Goal: Task Accomplishment & Management: Manage account settings

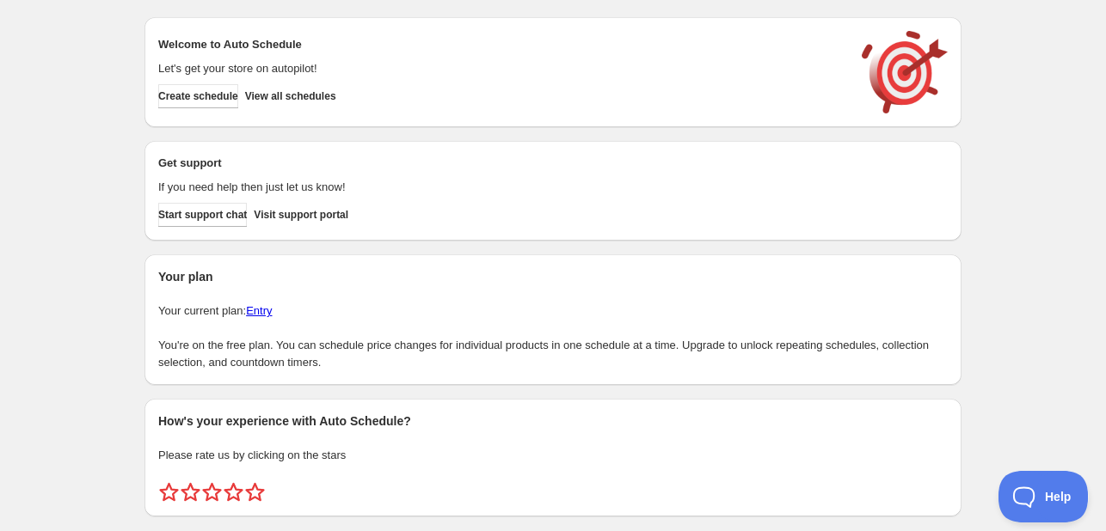
scroll to position [44, 0]
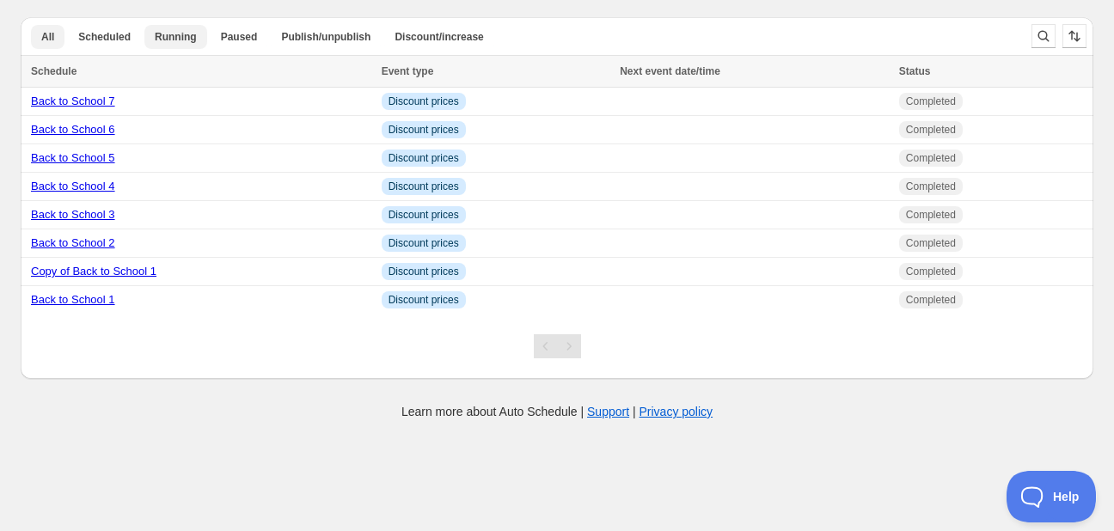
click at [172, 32] on span "Running" at bounding box center [176, 37] width 42 height 14
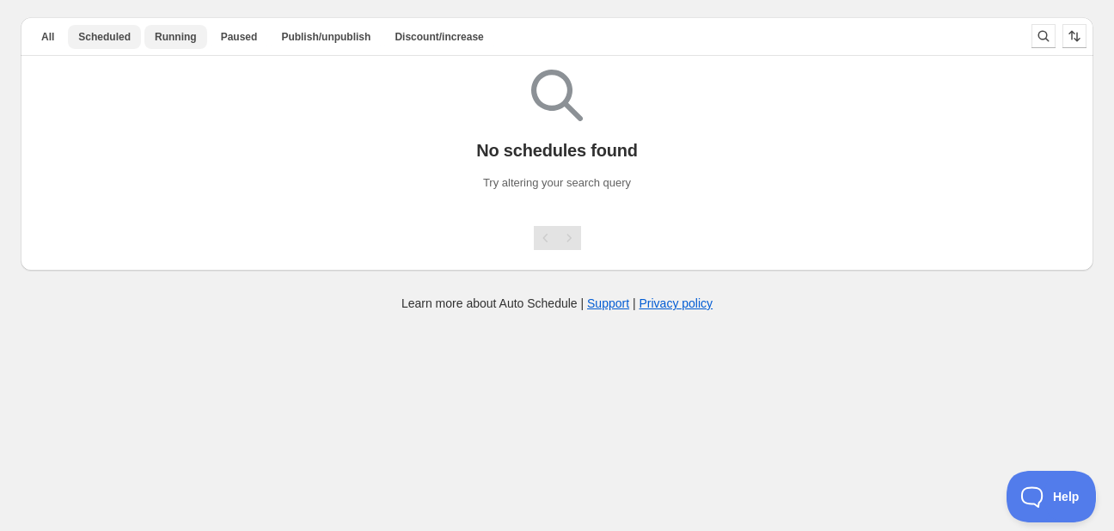
click at [107, 25] on button "Scheduled" at bounding box center [104, 37] width 73 height 24
click at [56, 42] on button "All" at bounding box center [48, 37] width 34 height 24
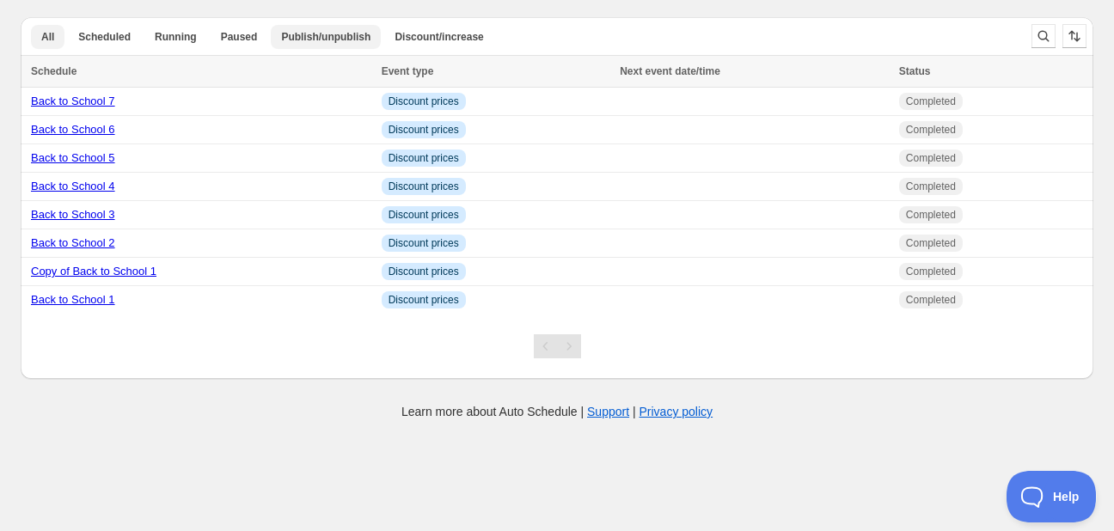
click at [306, 43] on span "Publish/unpublish" at bounding box center [325, 37] width 89 height 14
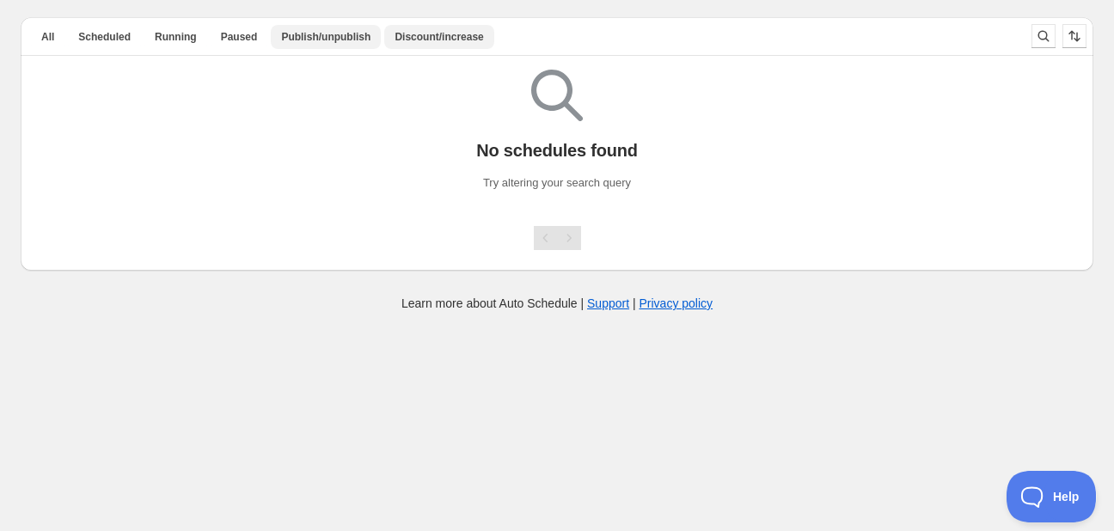
click at [409, 44] on button "Discount/increase" at bounding box center [438, 37] width 109 height 24
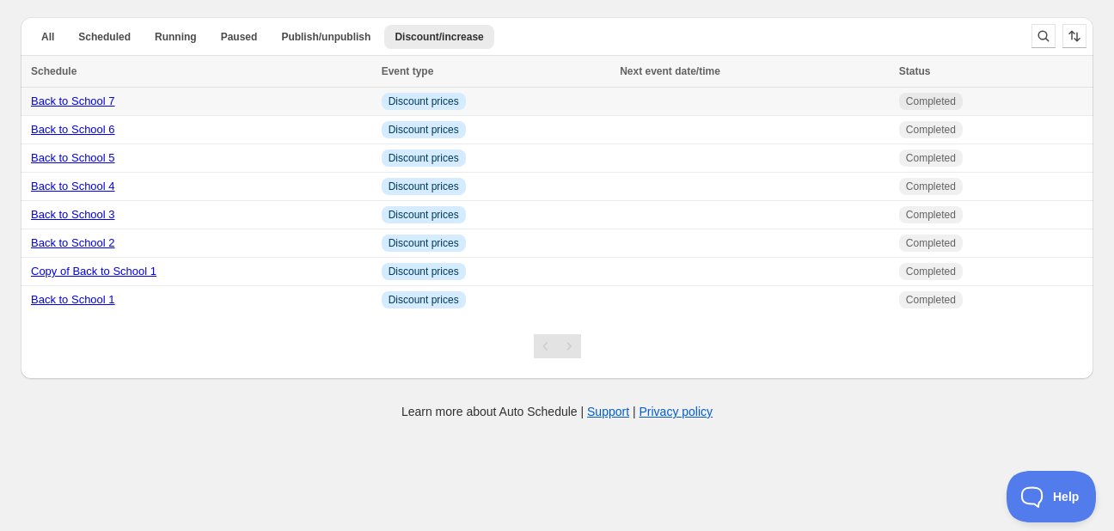
click at [512, 105] on td "Info Discount prices" at bounding box center [496, 102] width 239 height 28
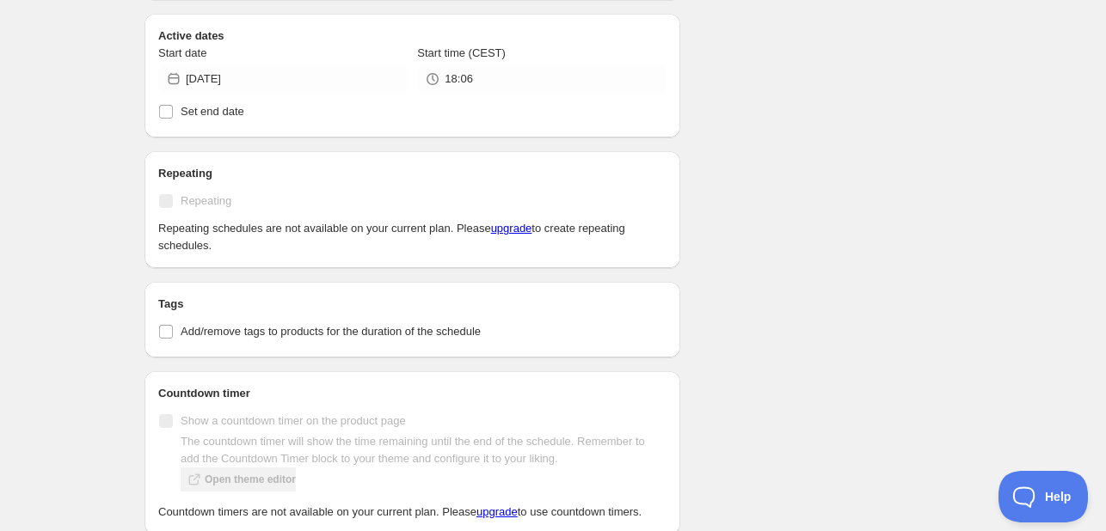
scroll to position [743, 0]
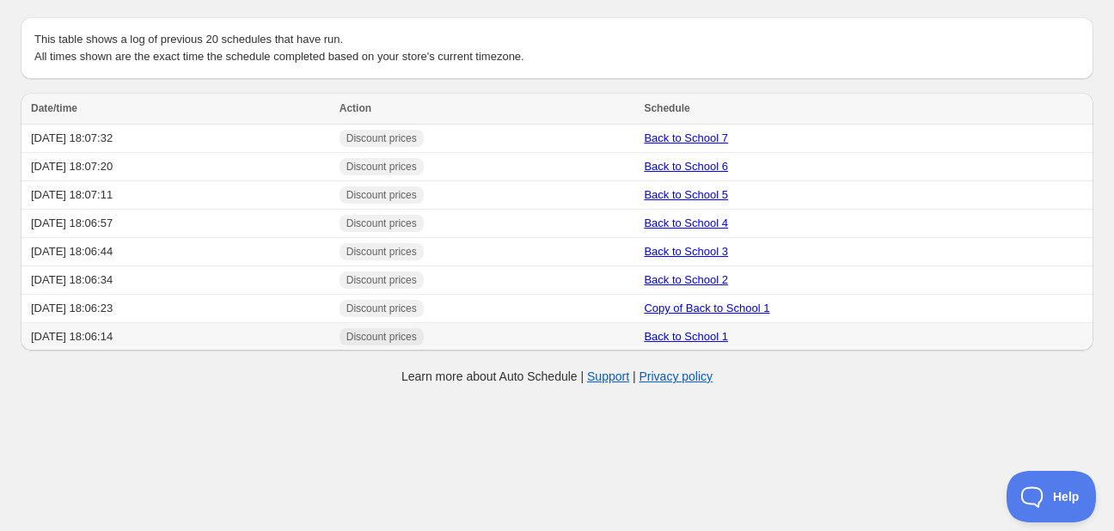
click at [892, 328] on td "Back to School 1" at bounding box center [866, 337] width 455 height 28
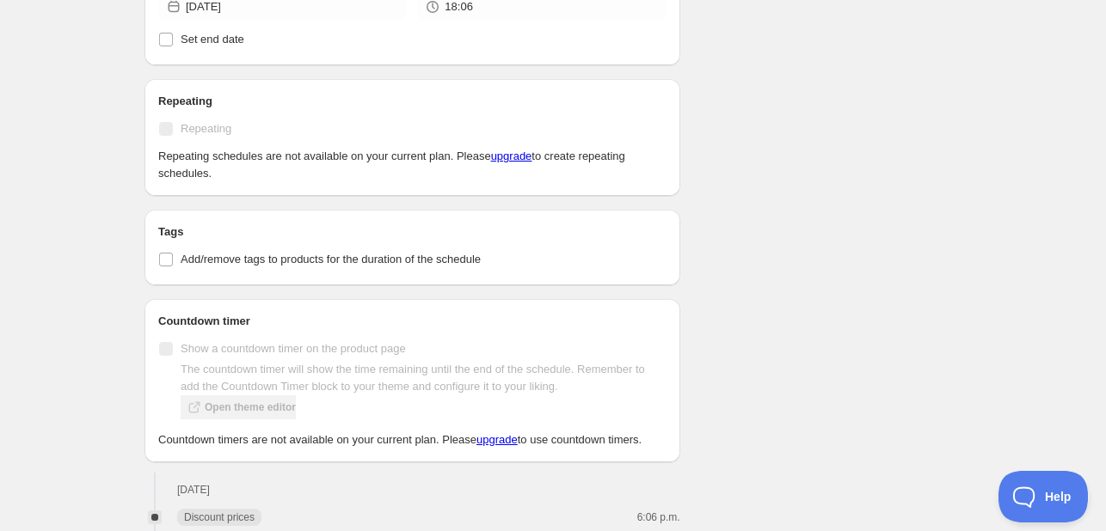
scroll to position [848, 0]
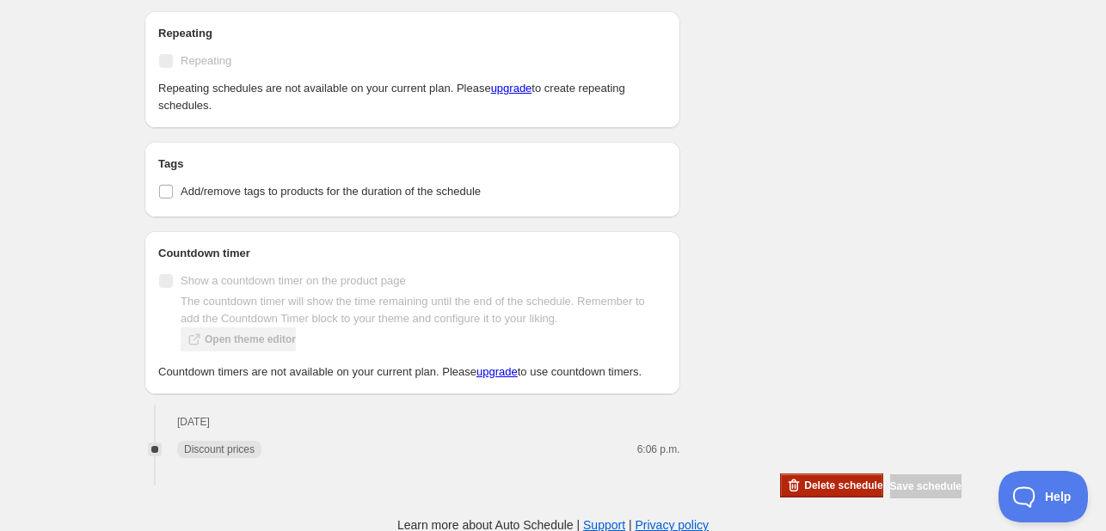
click at [805, 486] on span "Delete schedule" at bounding box center [843, 486] width 78 height 14
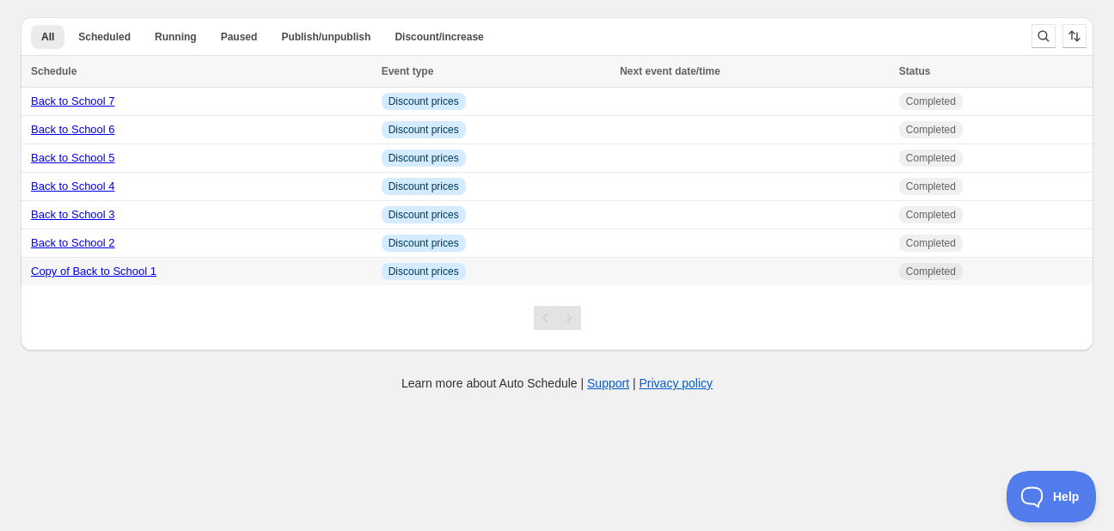
click at [830, 276] on td at bounding box center [754, 272] width 279 height 28
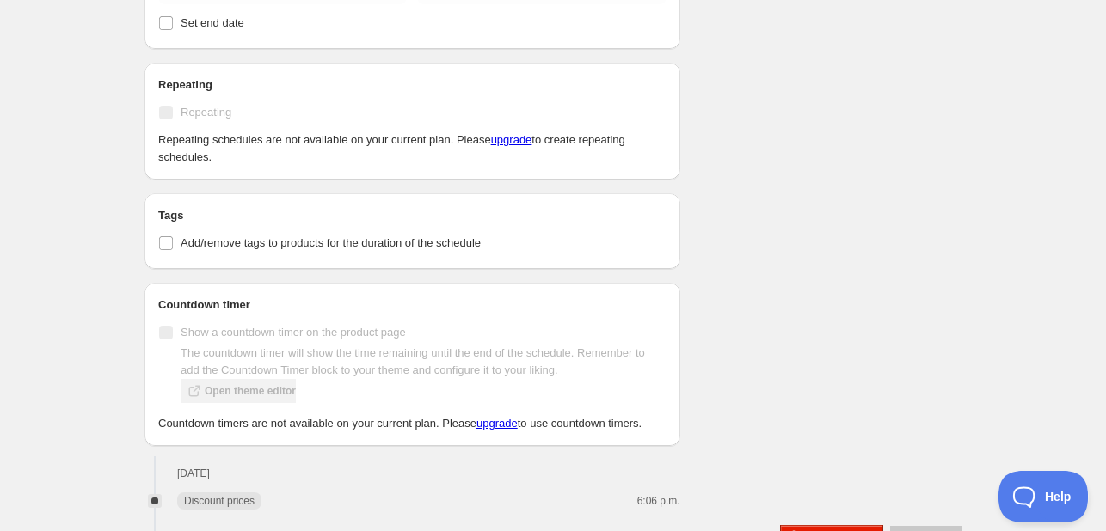
scroll to position [848, 0]
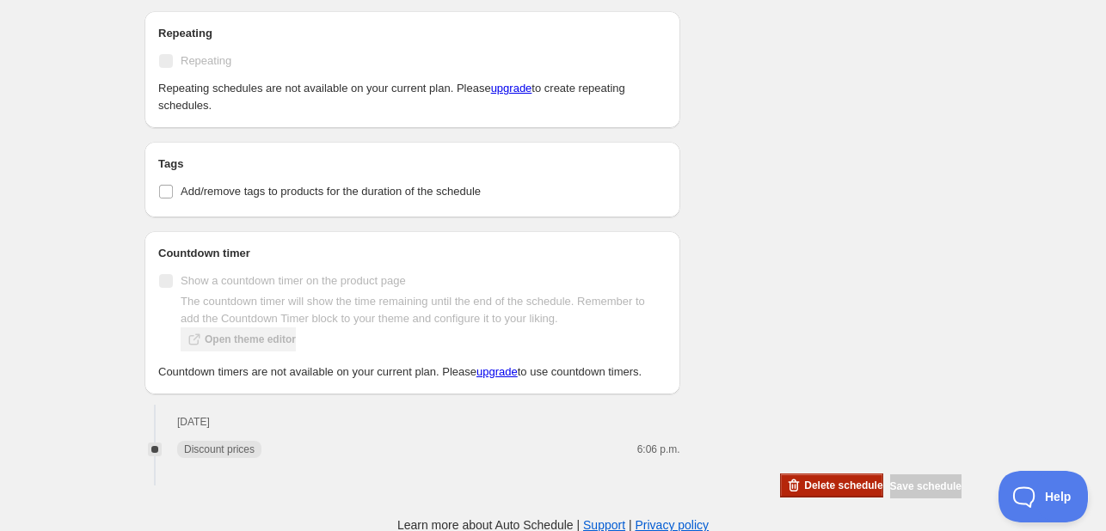
click at [804, 480] on span "Delete schedule" at bounding box center [843, 486] width 78 height 14
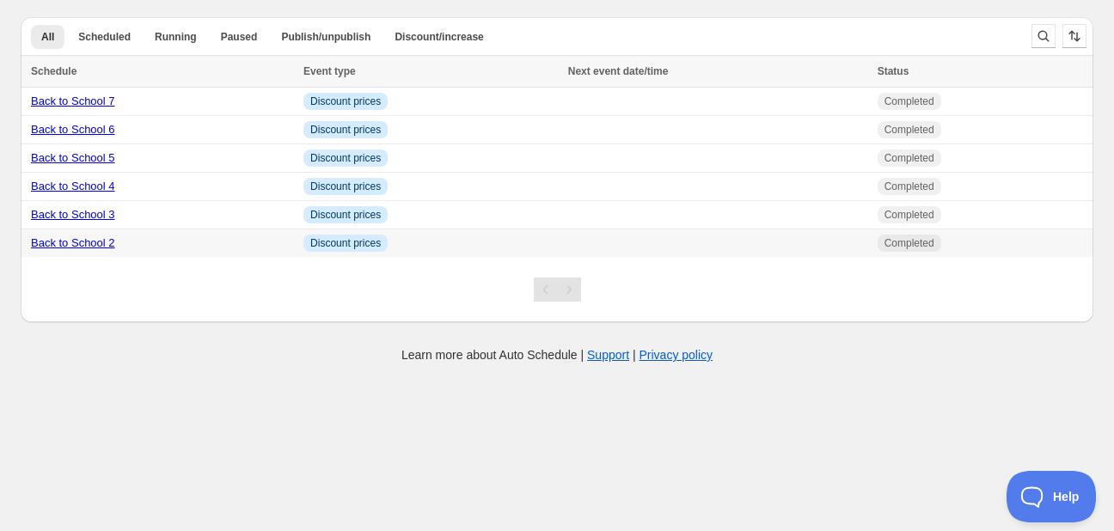
click at [680, 231] on td at bounding box center [718, 244] width 310 height 28
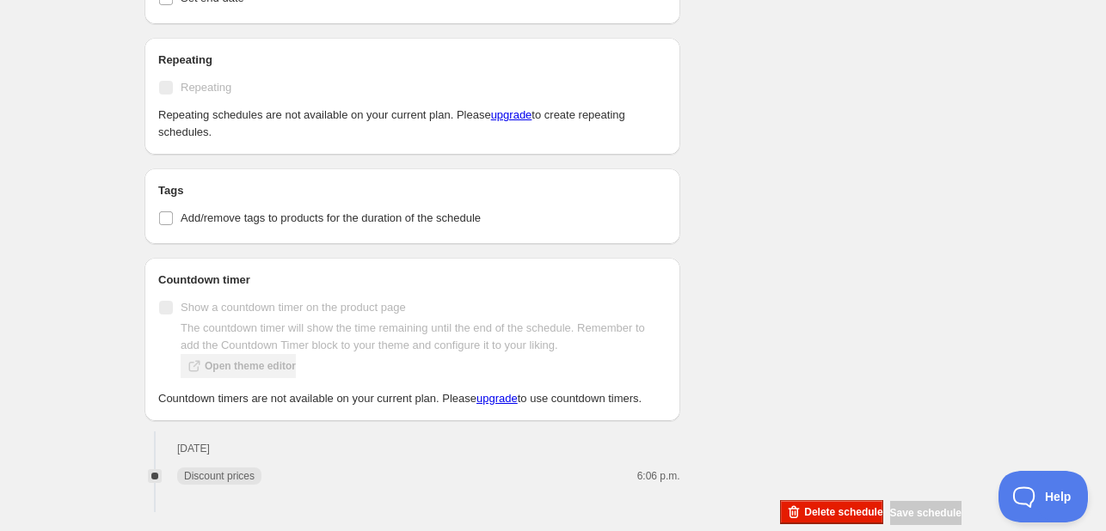
scroll to position [799, 0]
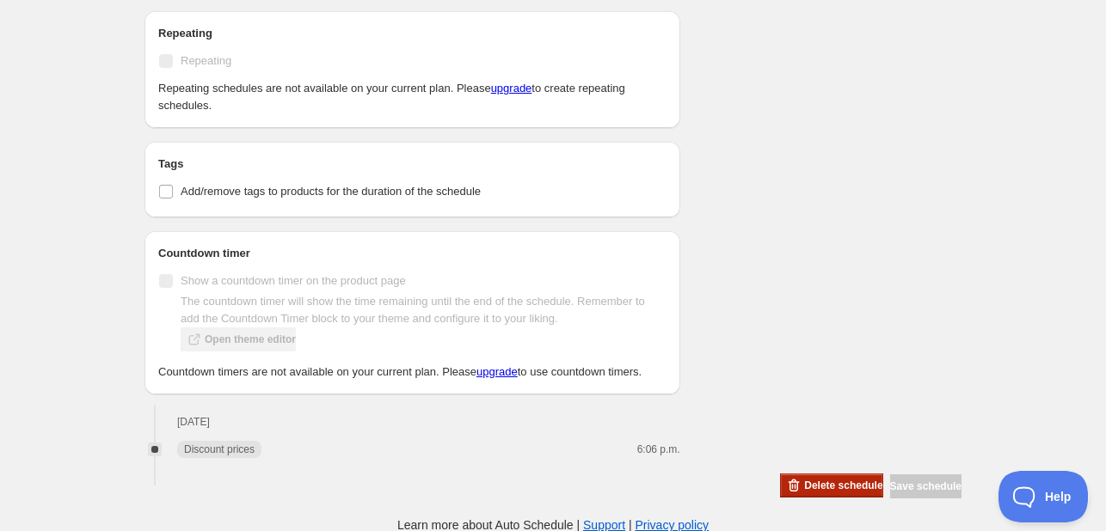
click at [801, 492] on button "Delete schedule" at bounding box center [831, 486] width 102 height 24
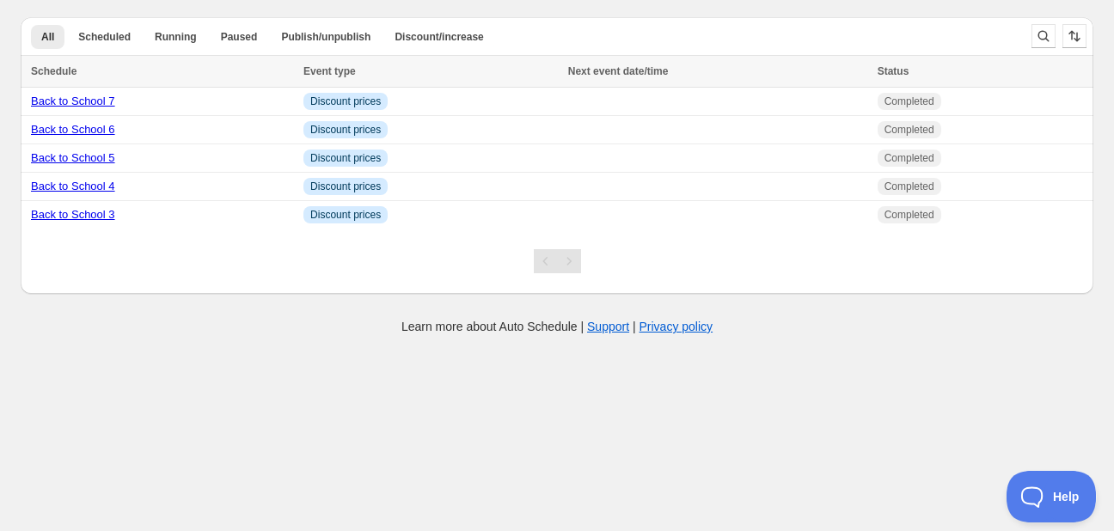
click at [687, 192] on td at bounding box center [718, 187] width 310 height 28
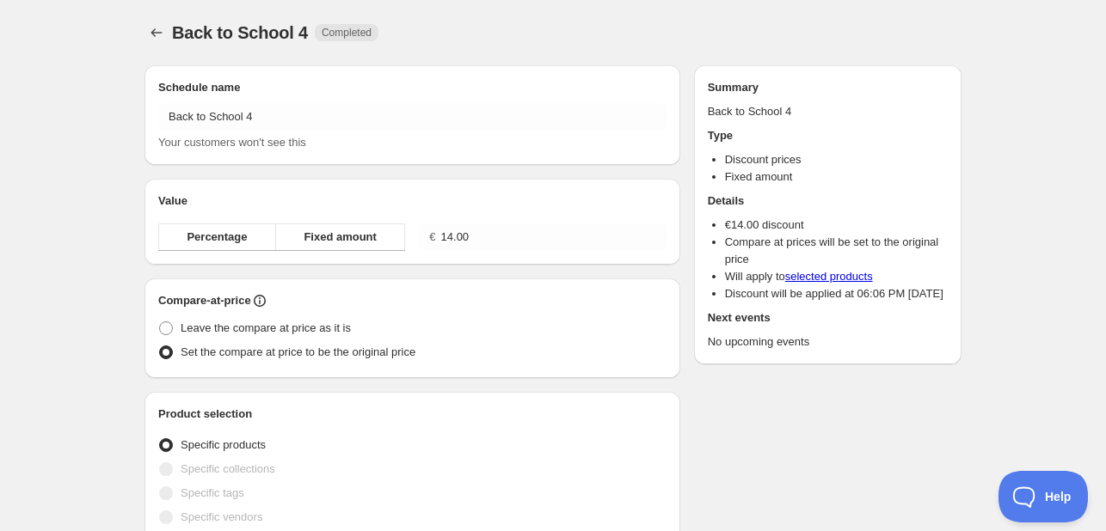
radio input "true"
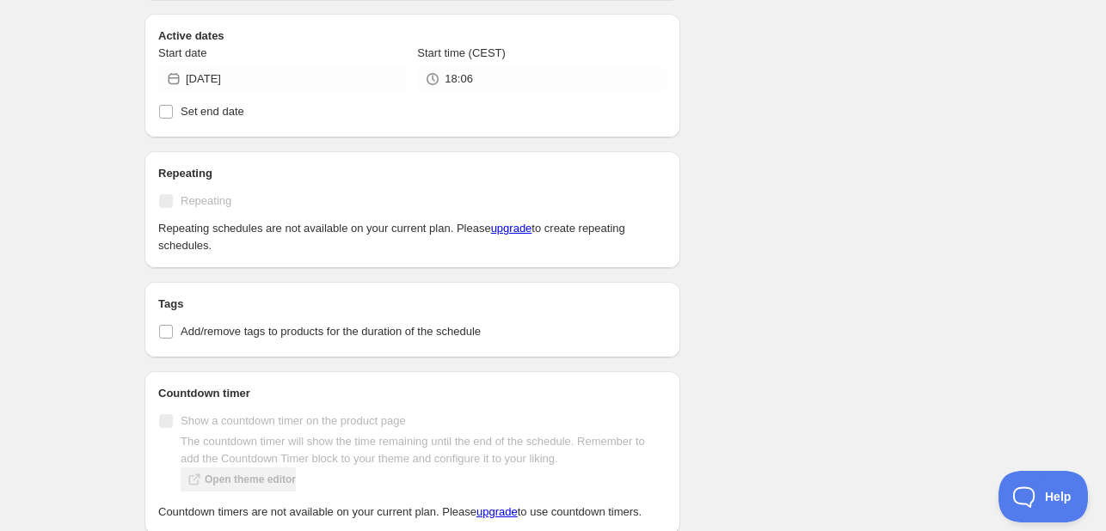
scroll to position [946, 0]
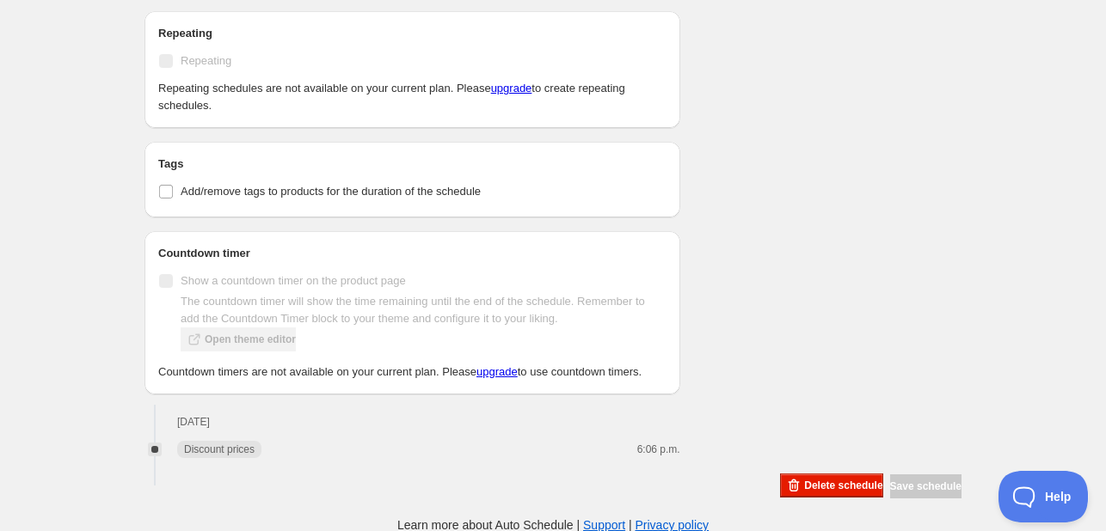
click at [804, 482] on span "Delete schedule" at bounding box center [843, 486] width 78 height 14
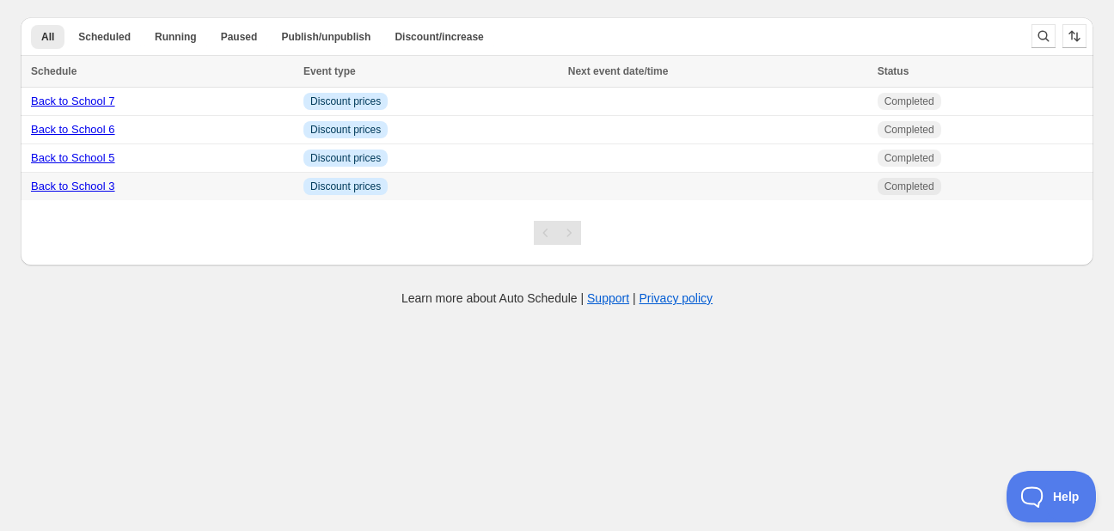
click at [733, 176] on td at bounding box center [718, 187] width 310 height 28
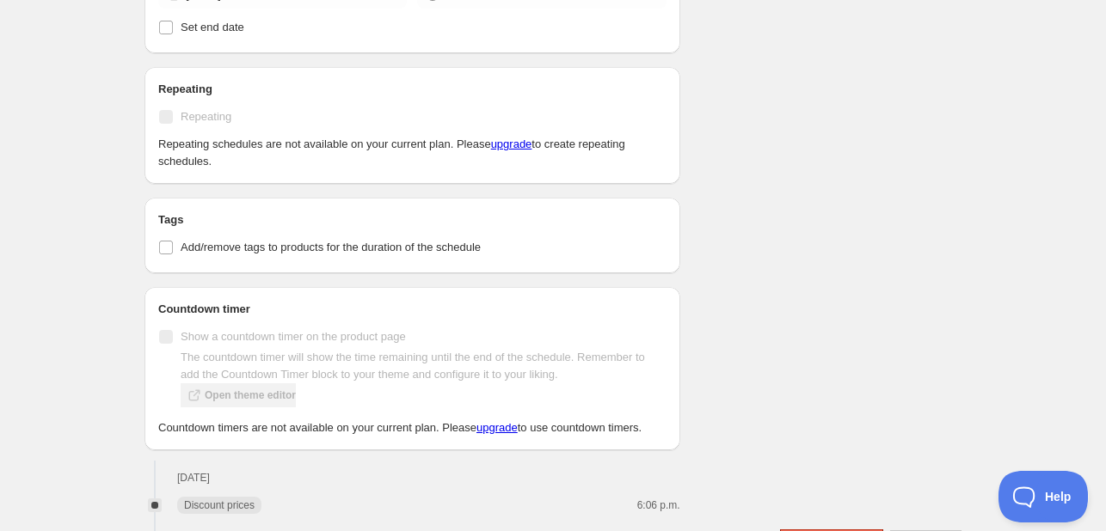
scroll to position [799, 0]
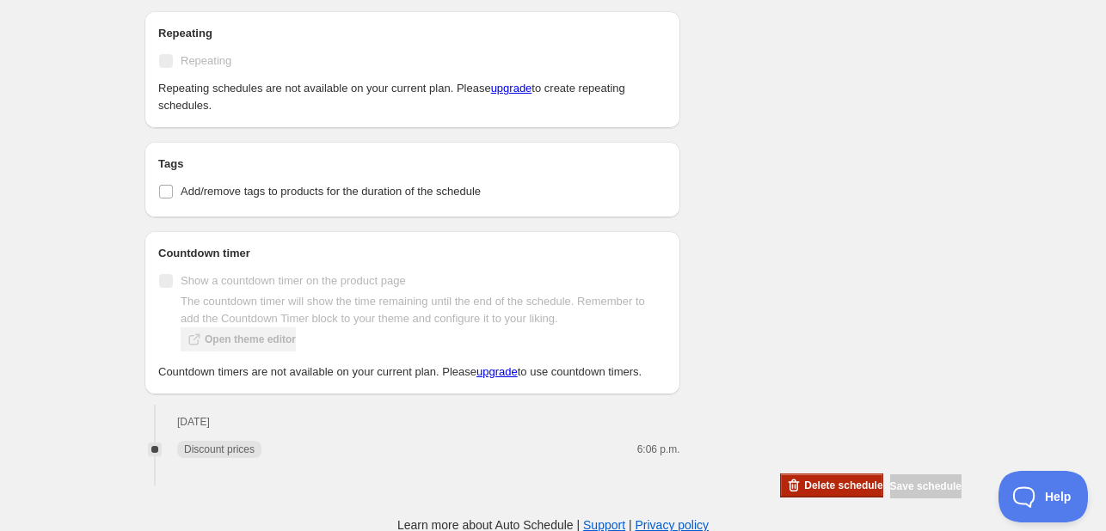
click at [804, 481] on span "Delete schedule" at bounding box center [843, 486] width 78 height 14
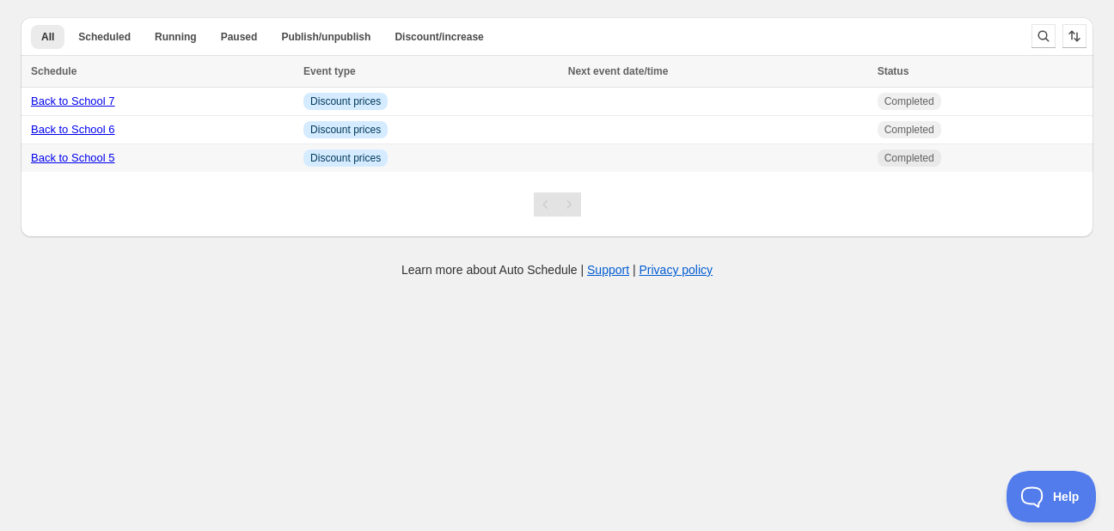
click at [709, 146] on td at bounding box center [718, 158] width 310 height 28
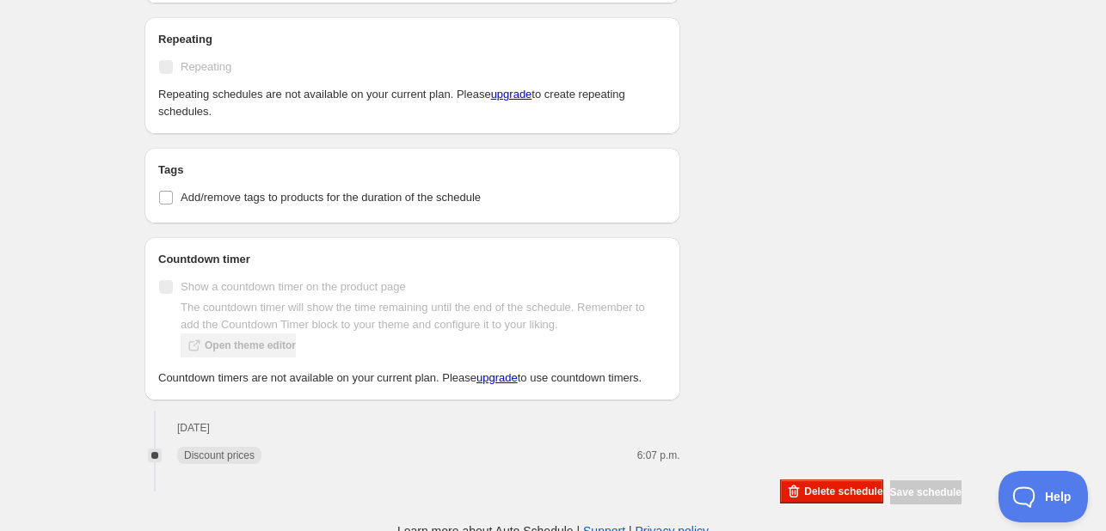
scroll to position [946, 0]
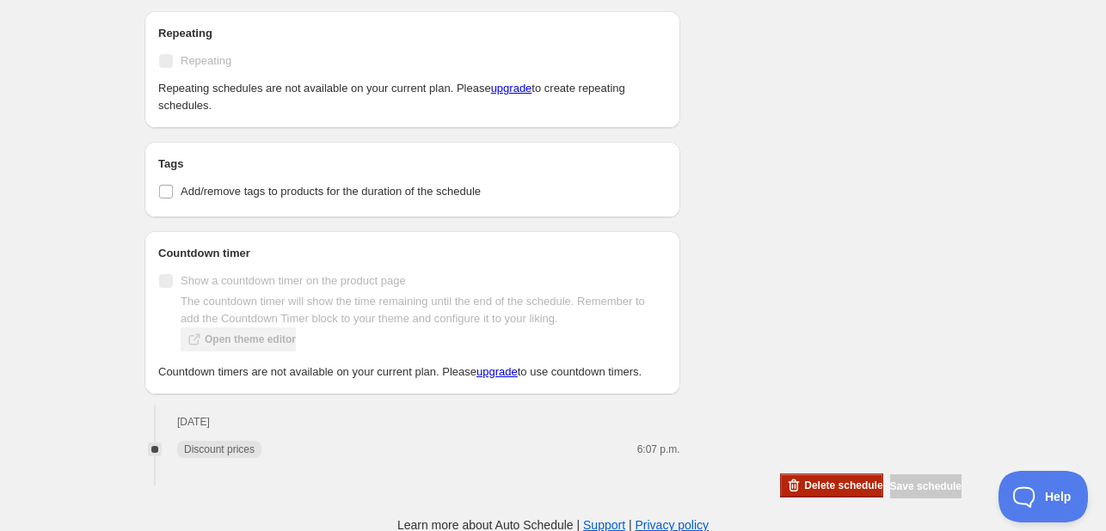
click at [804, 482] on span "Delete schedule" at bounding box center [843, 486] width 78 height 14
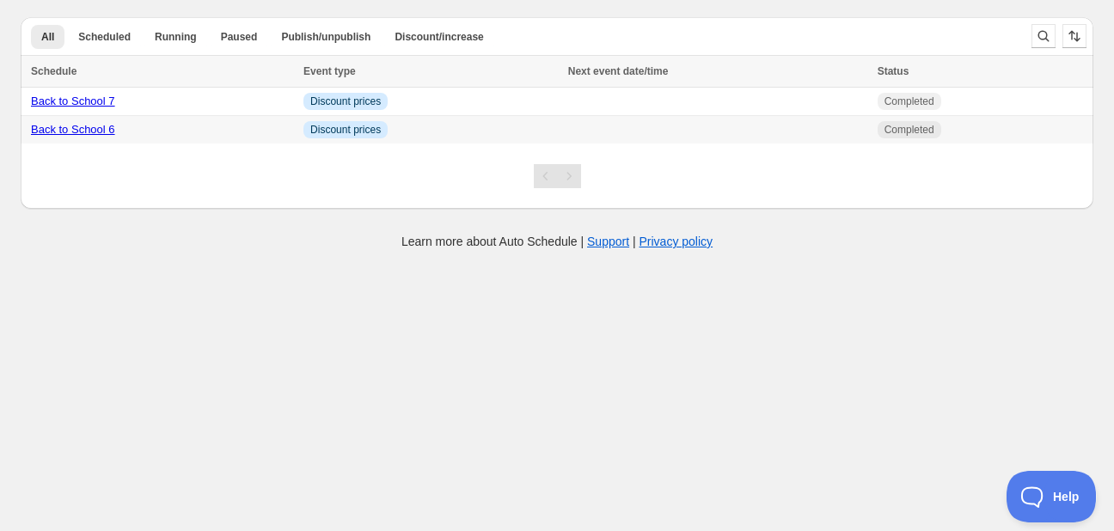
click at [770, 119] on td at bounding box center [718, 130] width 310 height 28
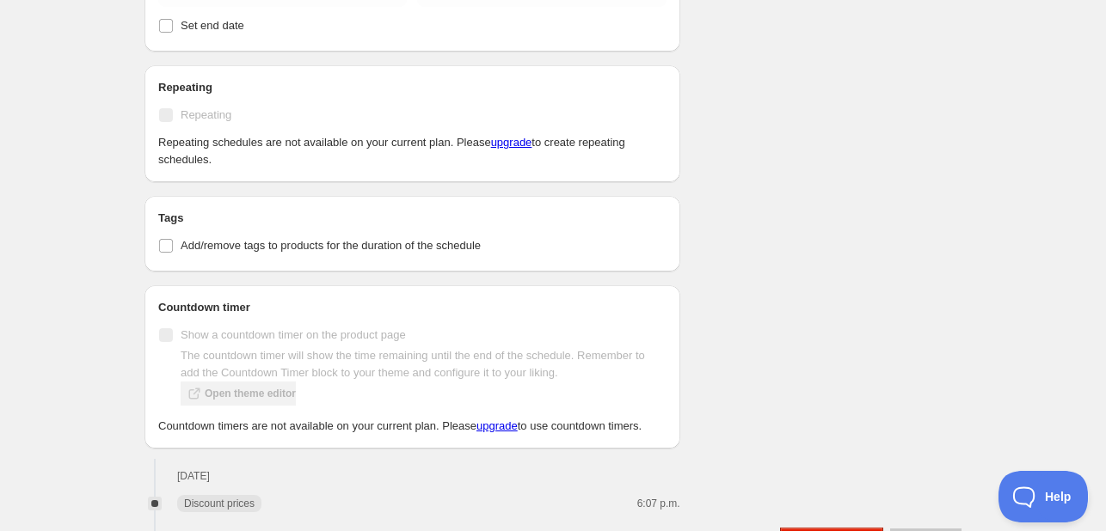
scroll to position [897, 0]
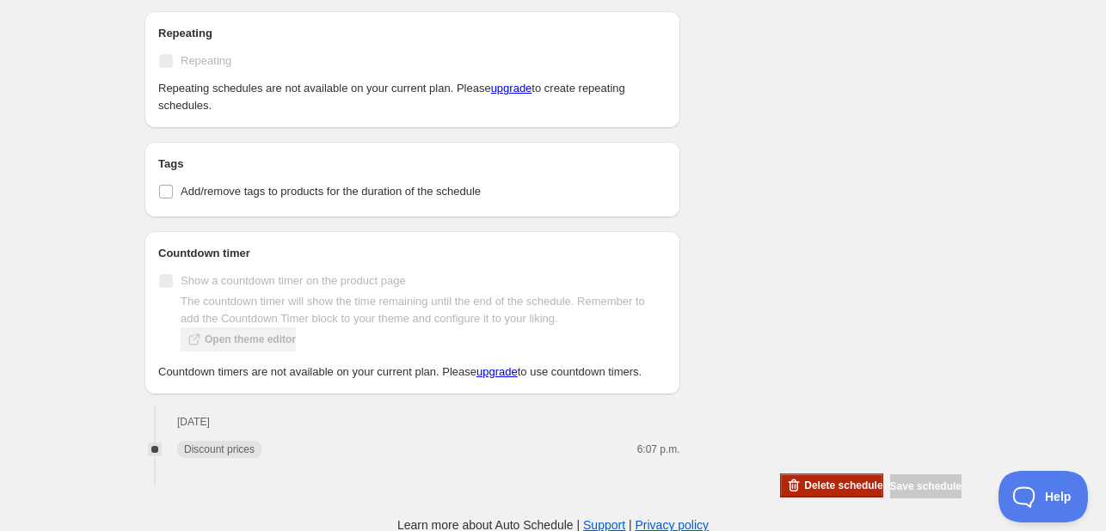
click at [804, 479] on span "Delete schedule" at bounding box center [843, 486] width 78 height 14
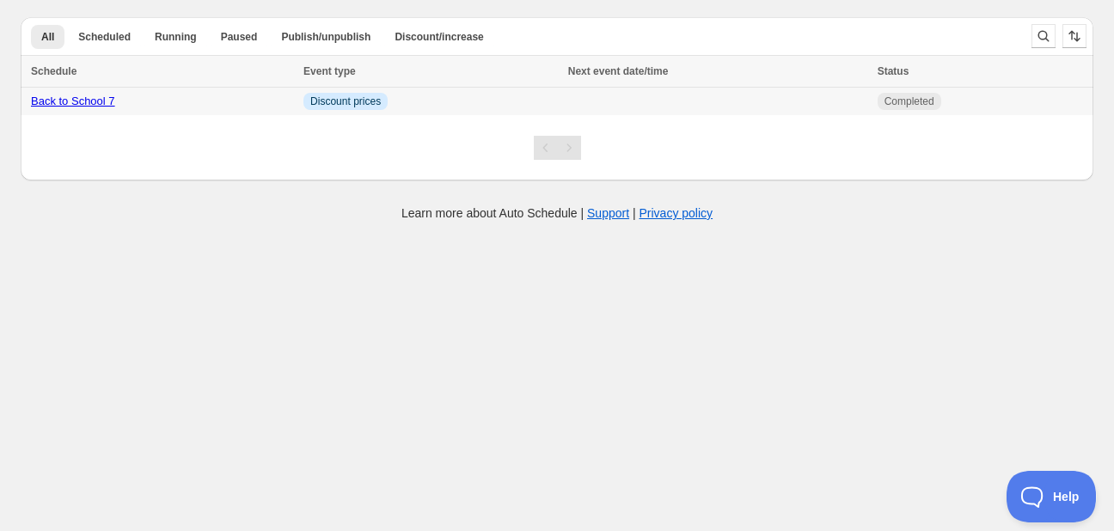
click at [674, 83] on th "Next event date/time" at bounding box center [718, 72] width 310 height 32
click at [674, 99] on td at bounding box center [718, 102] width 310 height 28
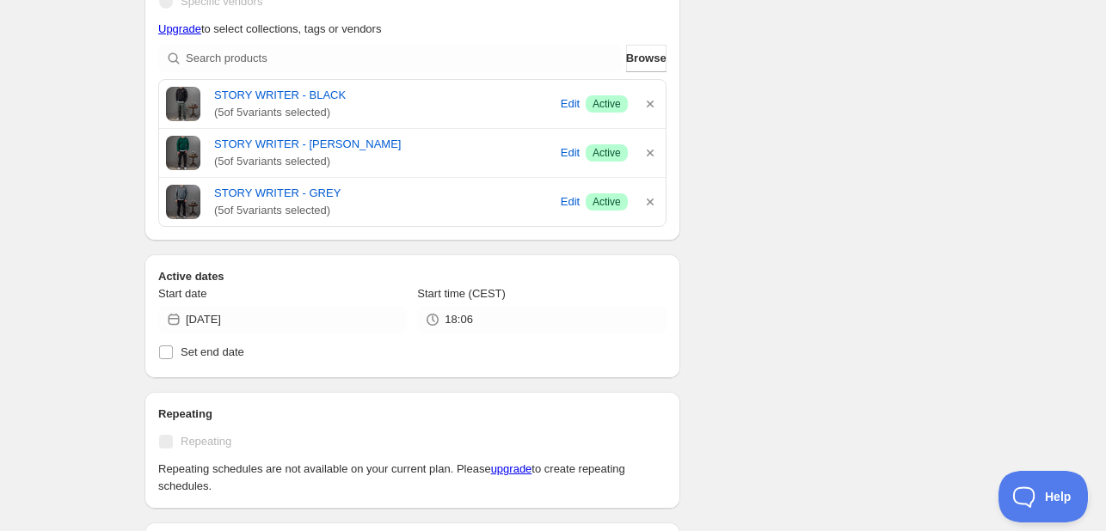
scroll to position [897, 0]
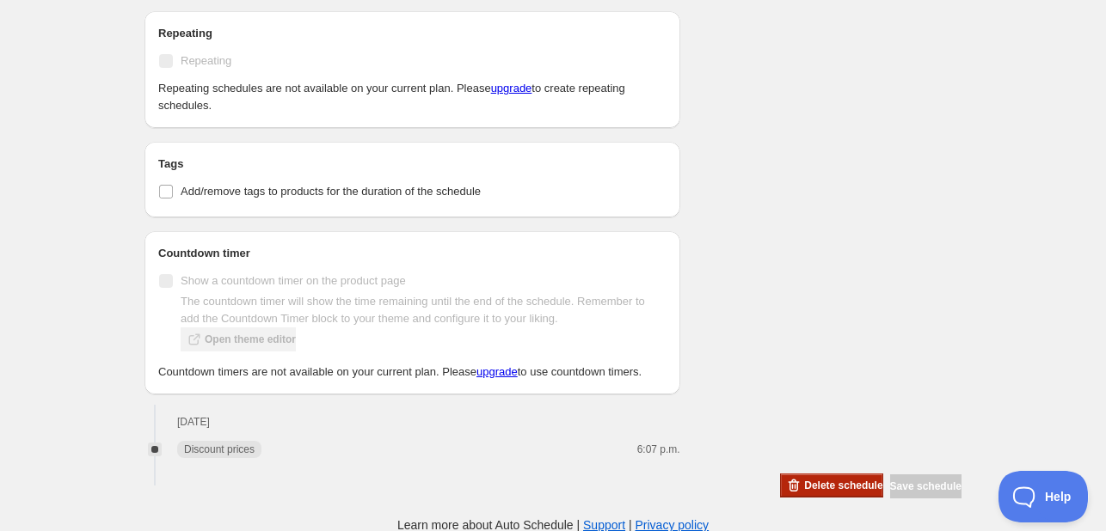
click at [785, 482] on icon "button" at bounding box center [793, 485] width 17 height 17
